Goal: Transaction & Acquisition: Book appointment/travel/reservation

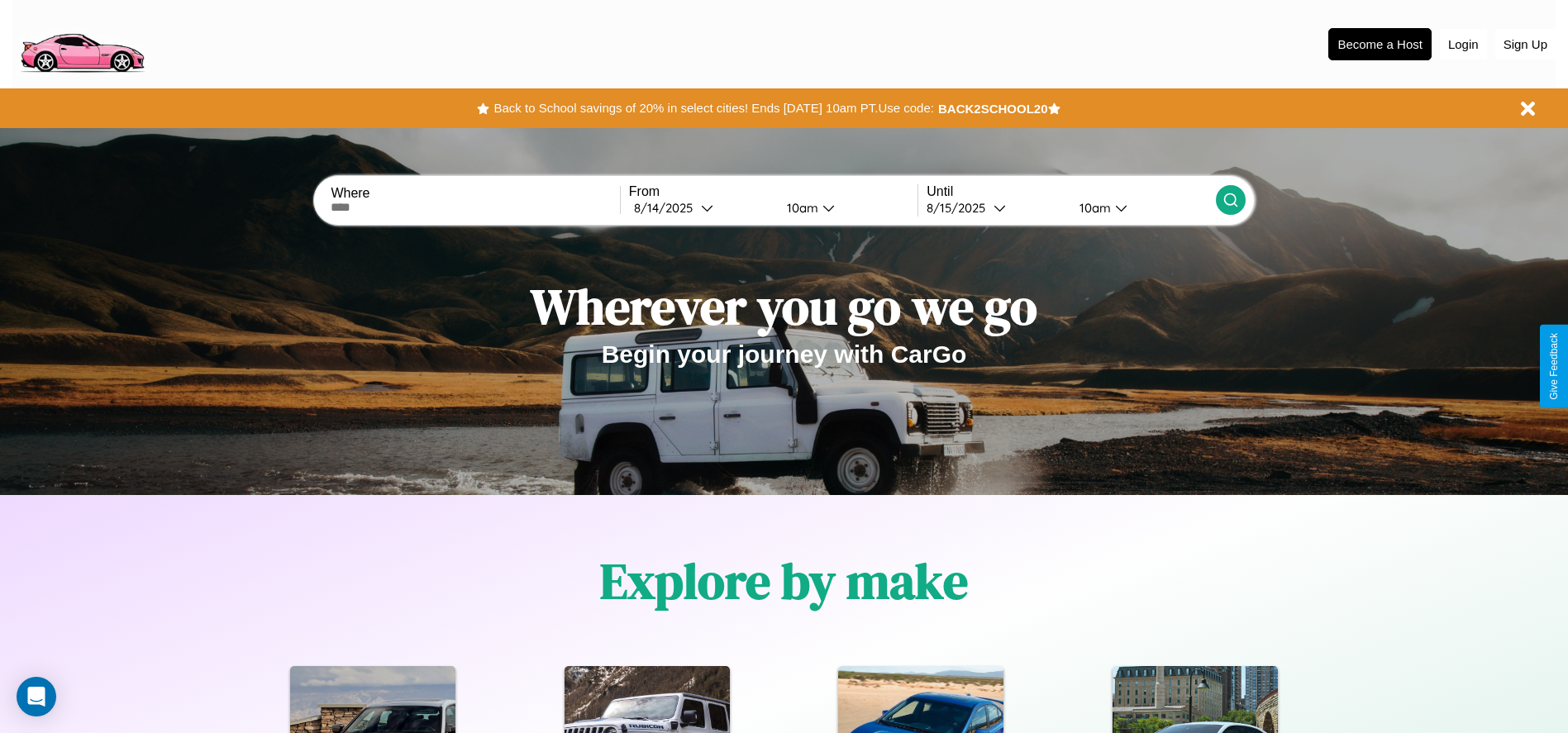
scroll to position [737, 0]
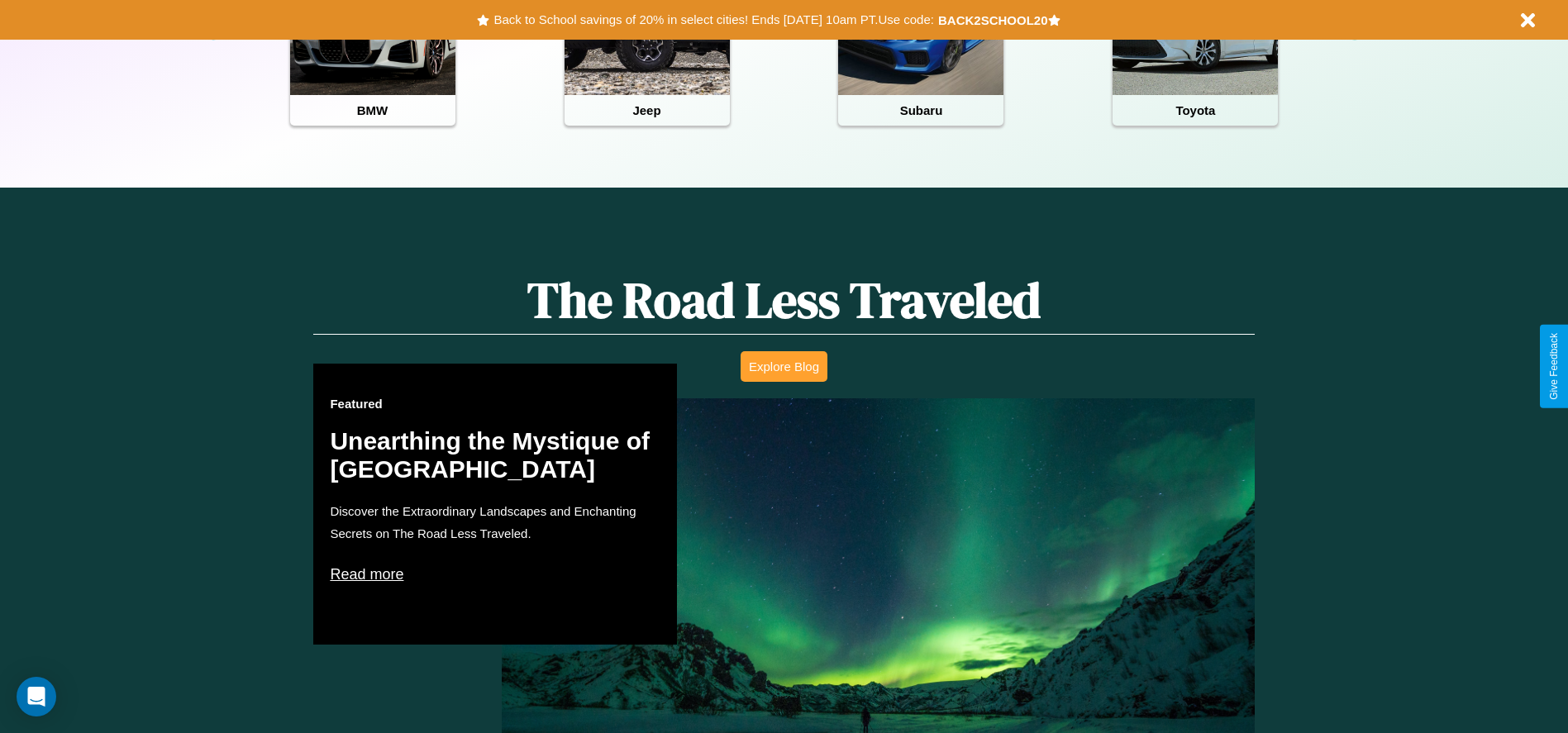
click at [784, 366] on button "Explore Blog" at bounding box center [784, 366] width 87 height 31
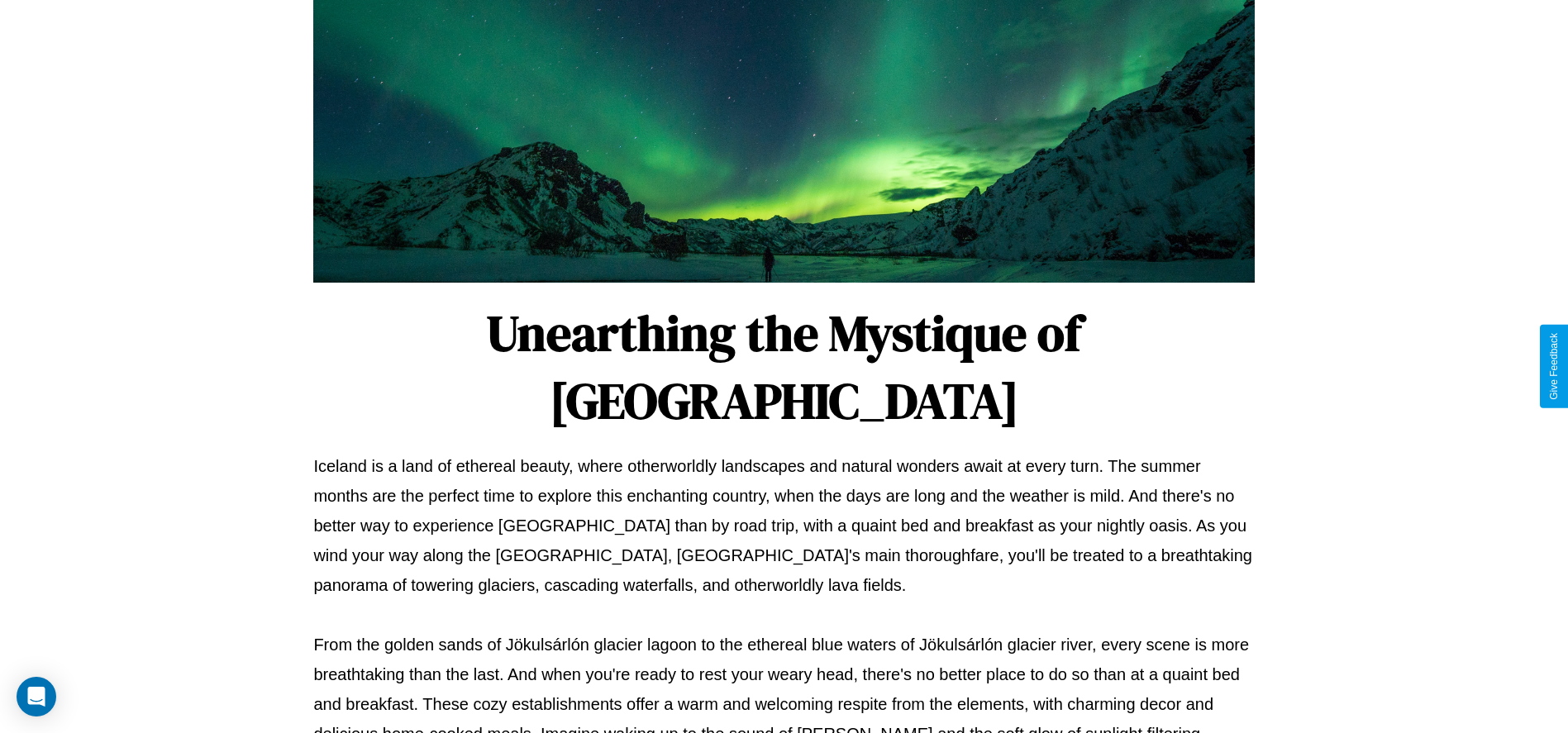
scroll to position [549, 0]
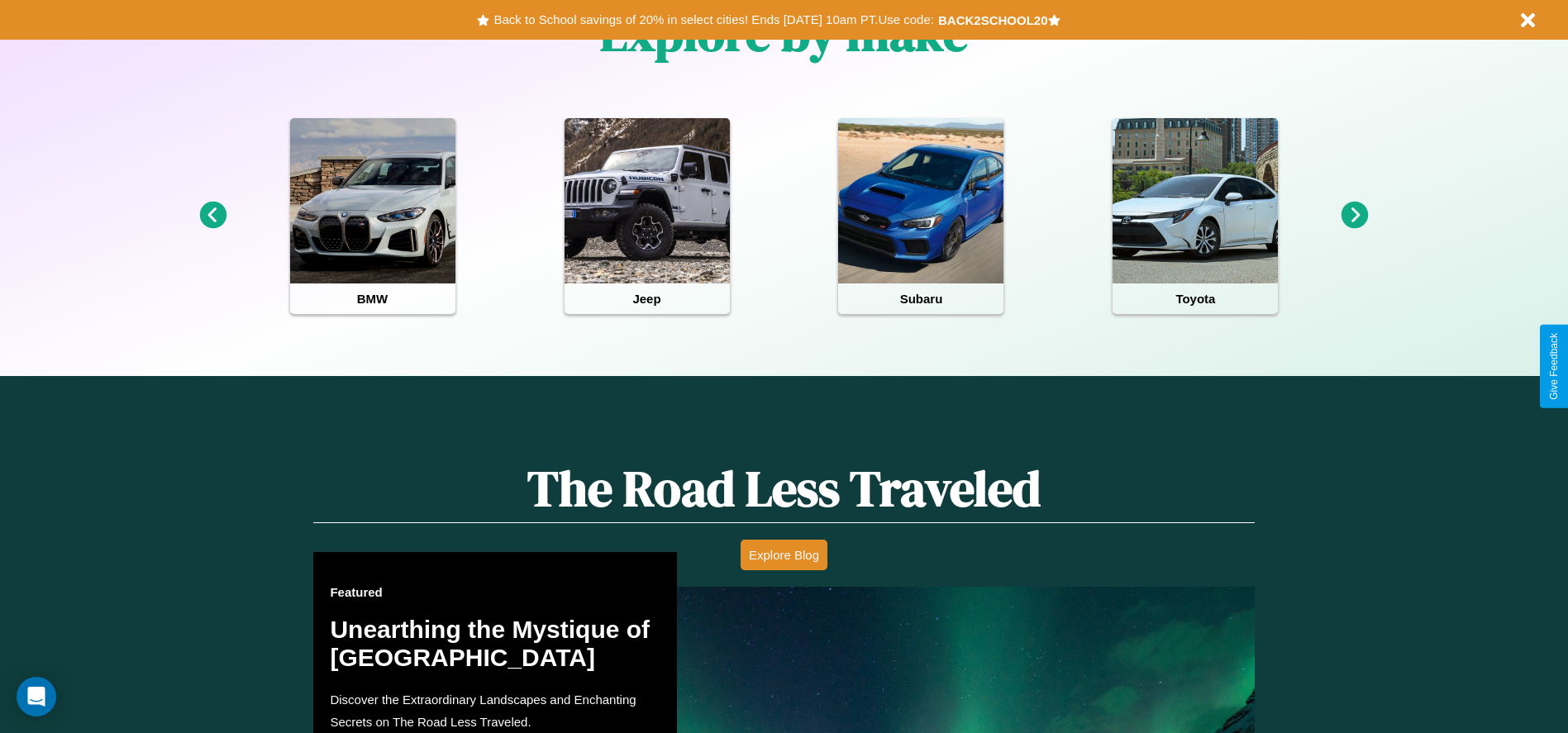
scroll to position [777, 0]
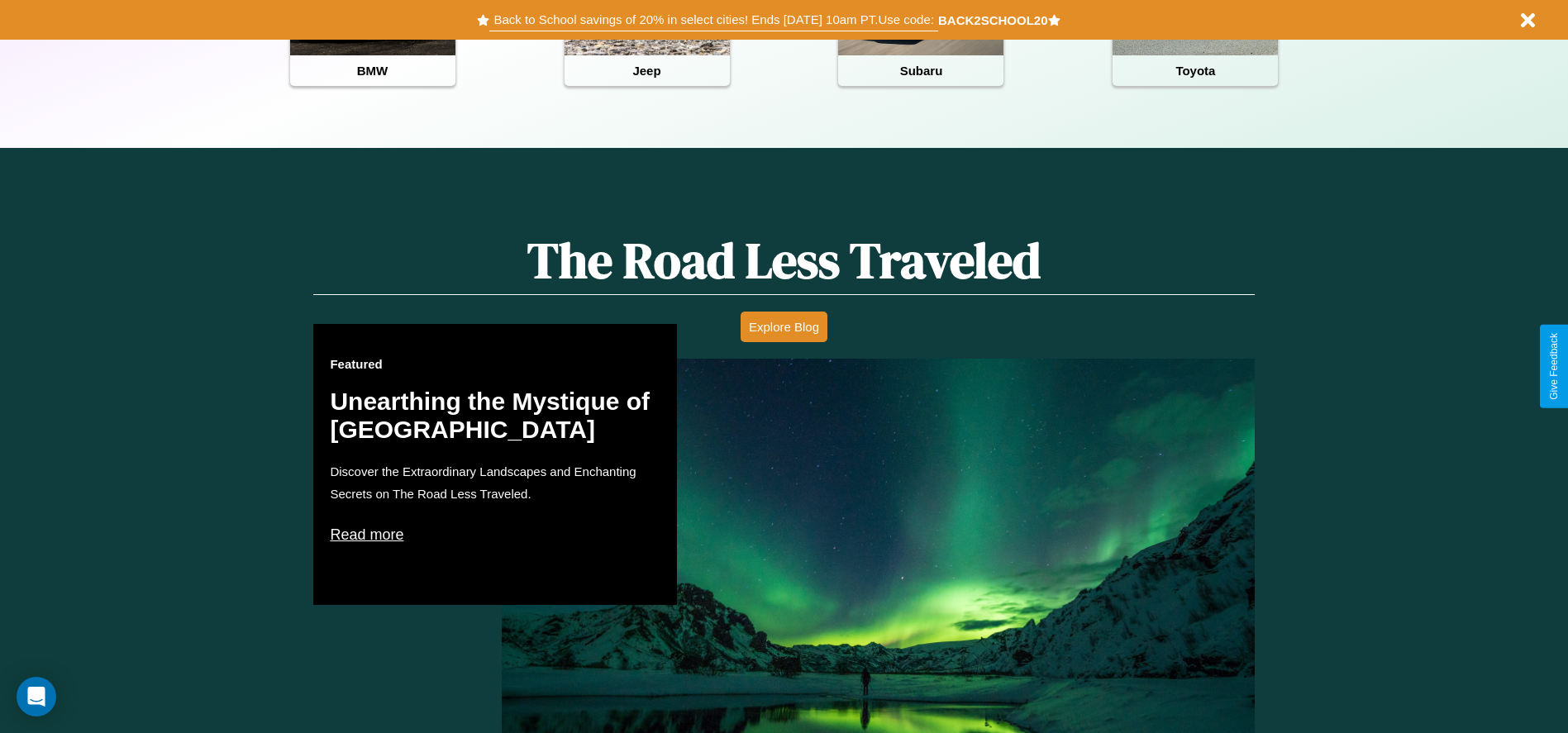
click at [713, 20] on button "Back to School savings of 20% in select cities! Ends [DATE] 10am PT. Use code:" at bounding box center [713, 19] width 448 height 23
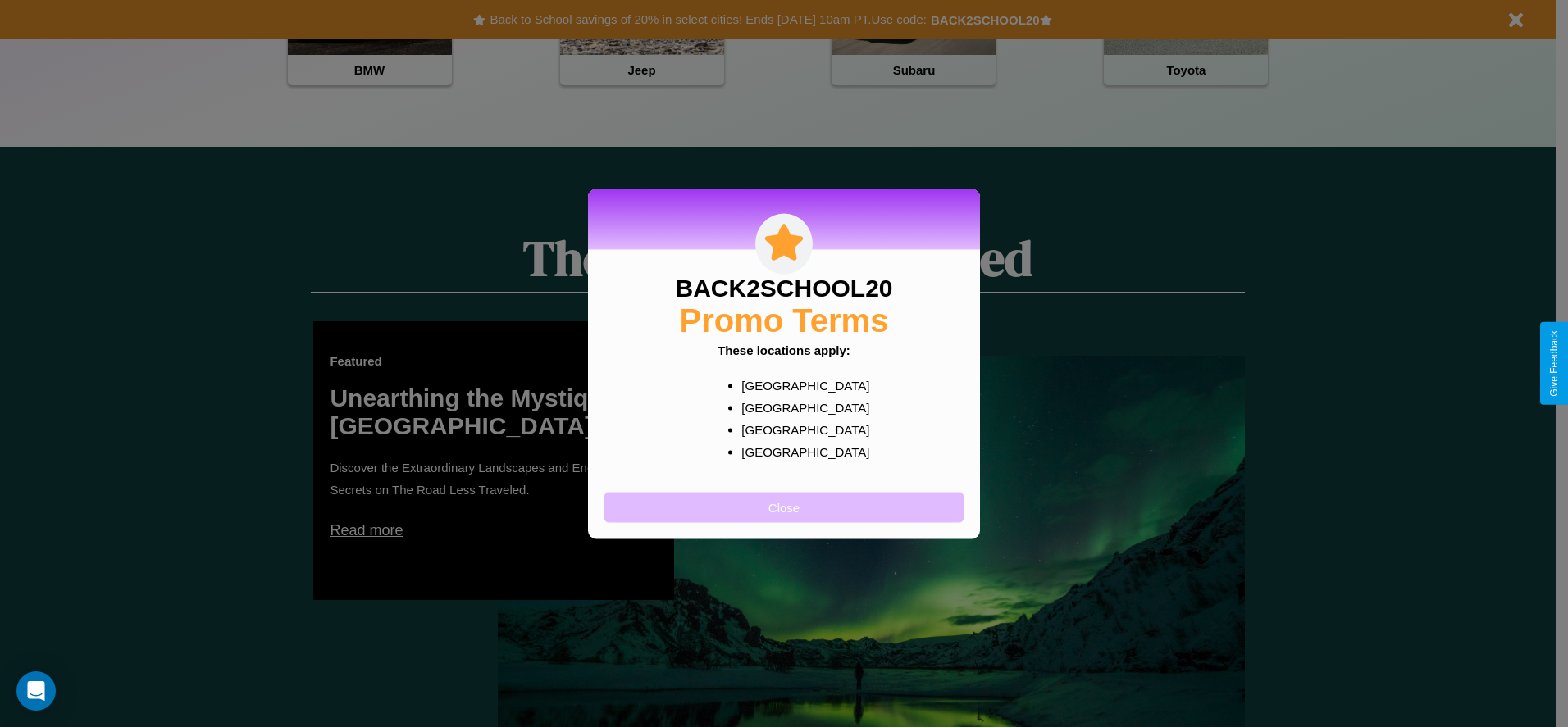
click at [784, 507] on button "Close" at bounding box center [783, 507] width 359 height 30
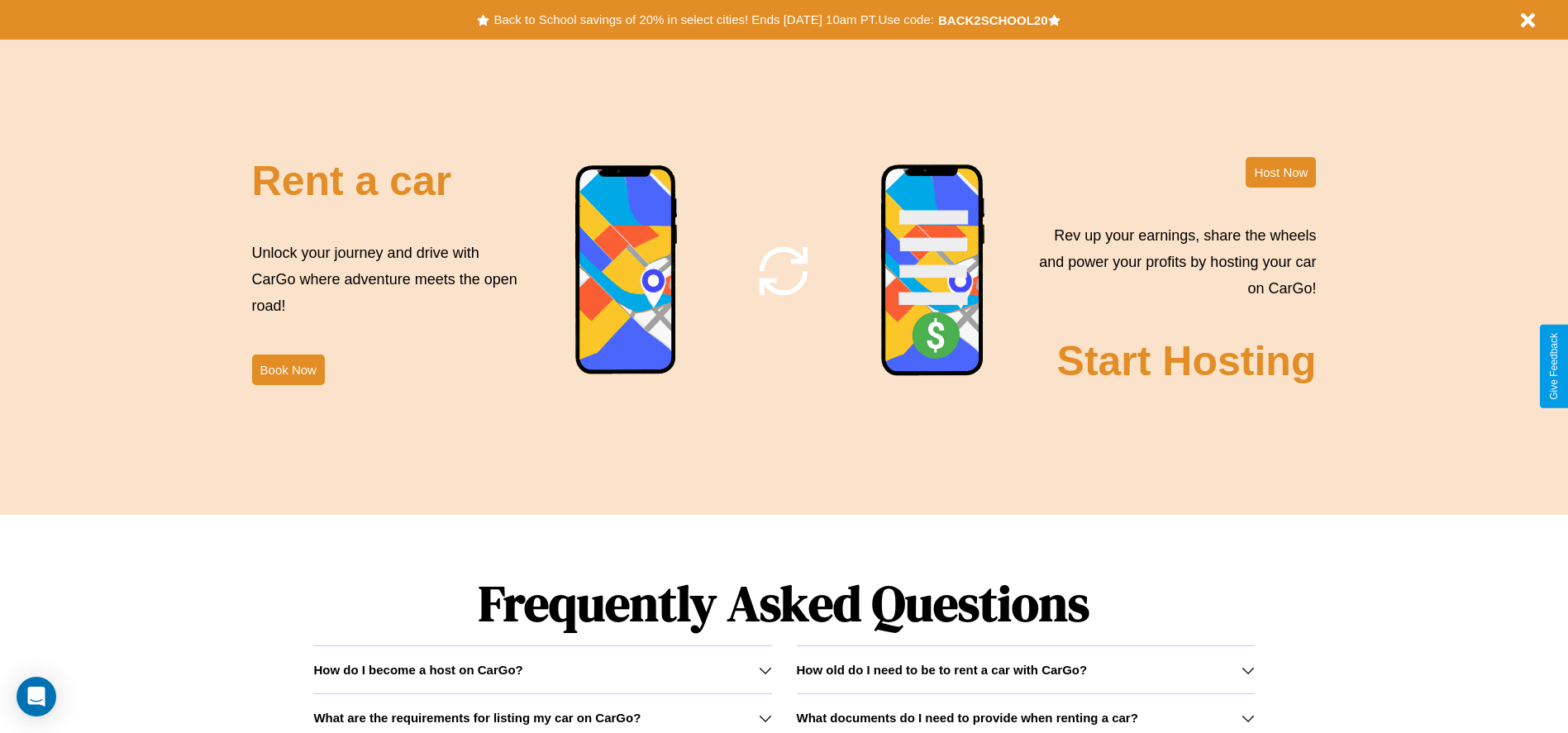
scroll to position [2000, 0]
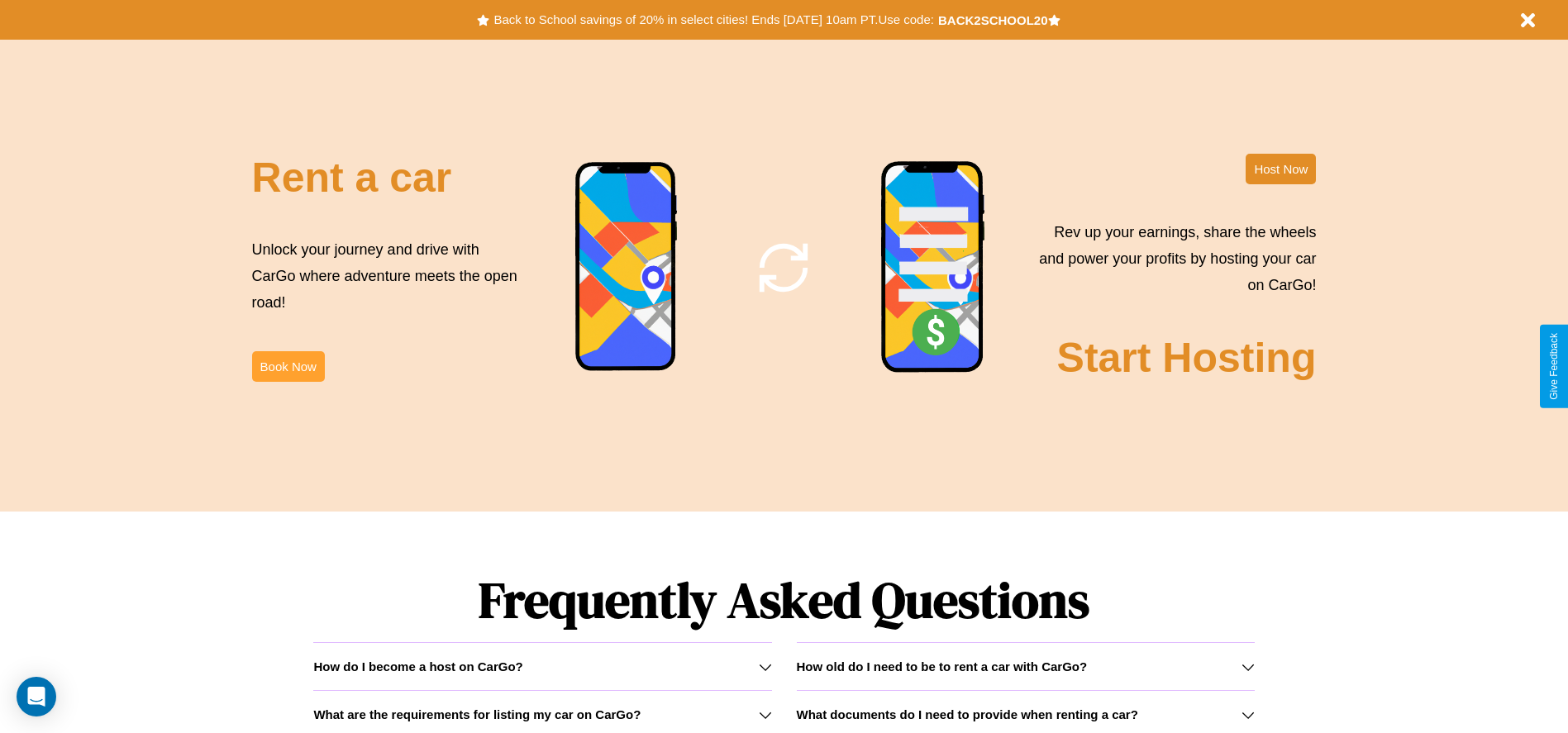
click at [288, 366] on button "Book Now" at bounding box center [288, 366] width 72 height 31
